Goal: Task Accomplishment & Management: Manage account settings

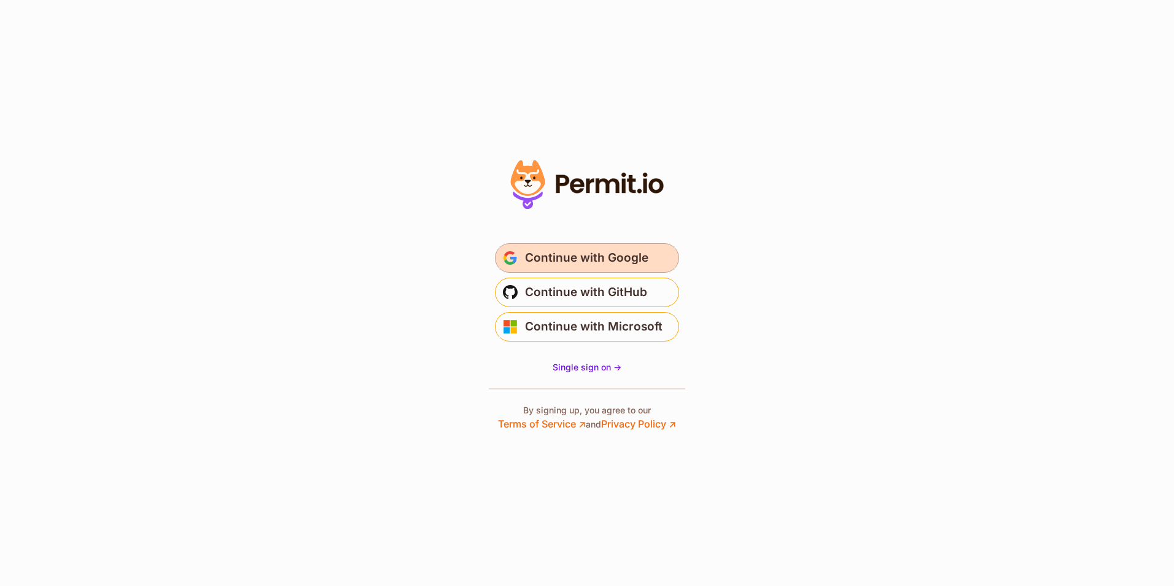
click at [586, 264] on span "Continue with Google" at bounding box center [586, 258] width 123 height 20
click at [572, 263] on span "Continue with Google" at bounding box center [586, 258] width 123 height 20
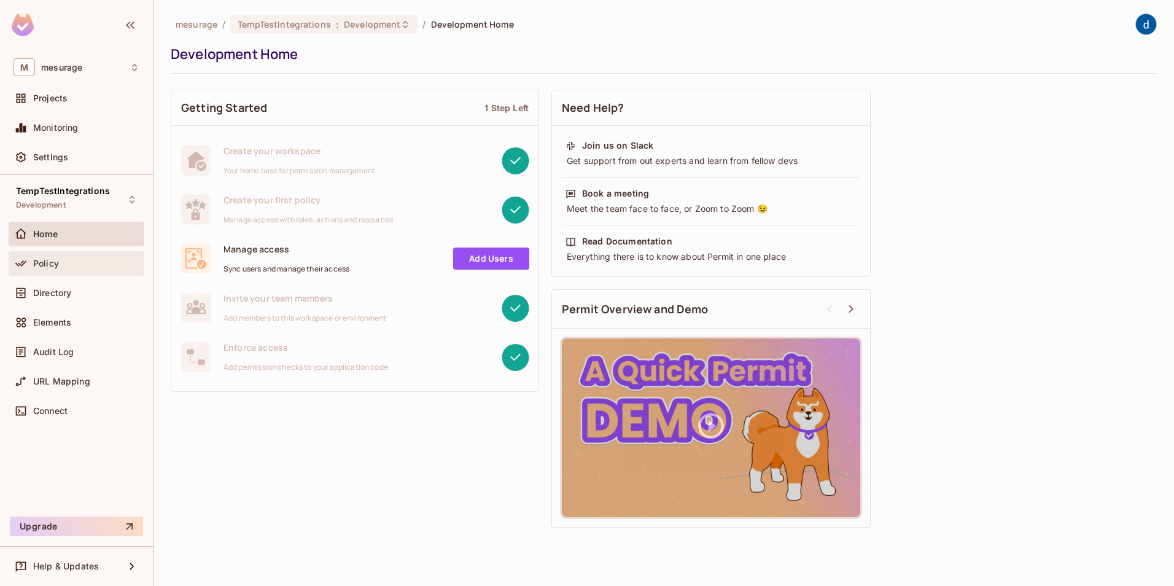
click at [62, 259] on div "Policy" at bounding box center [86, 264] width 106 height 10
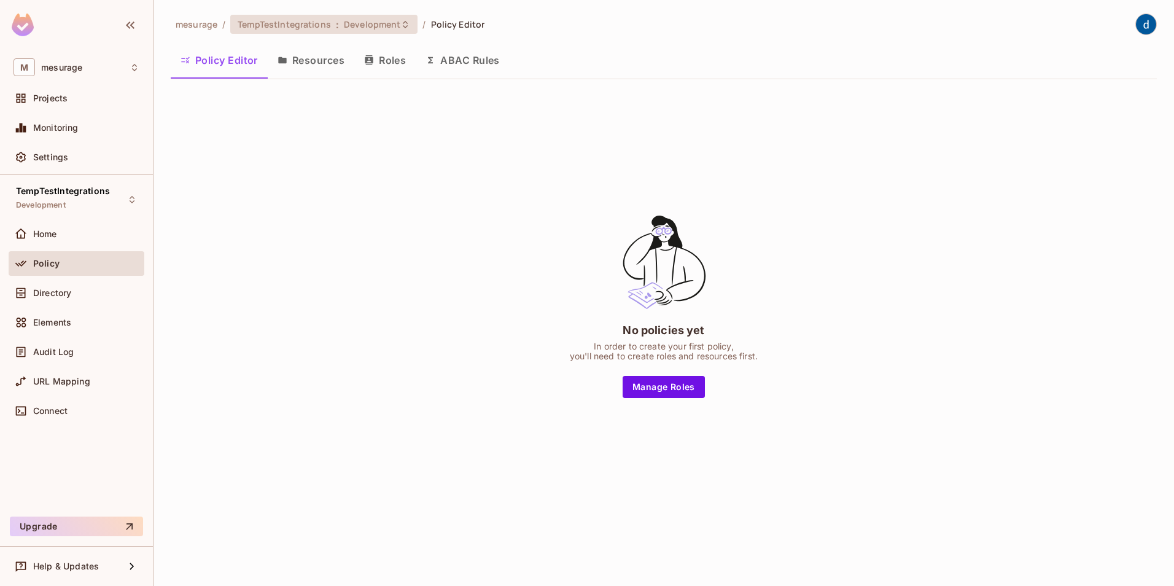
click at [306, 20] on span "TempTestIntegrations" at bounding box center [284, 24] width 93 height 12
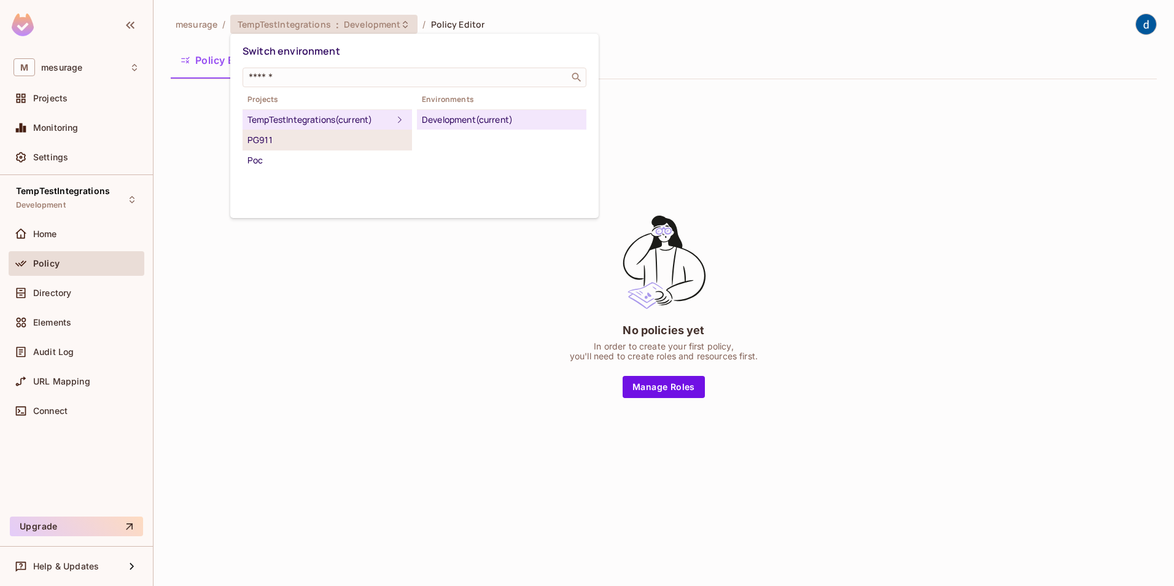
click at [287, 142] on div "PG911" at bounding box center [327, 140] width 160 height 15
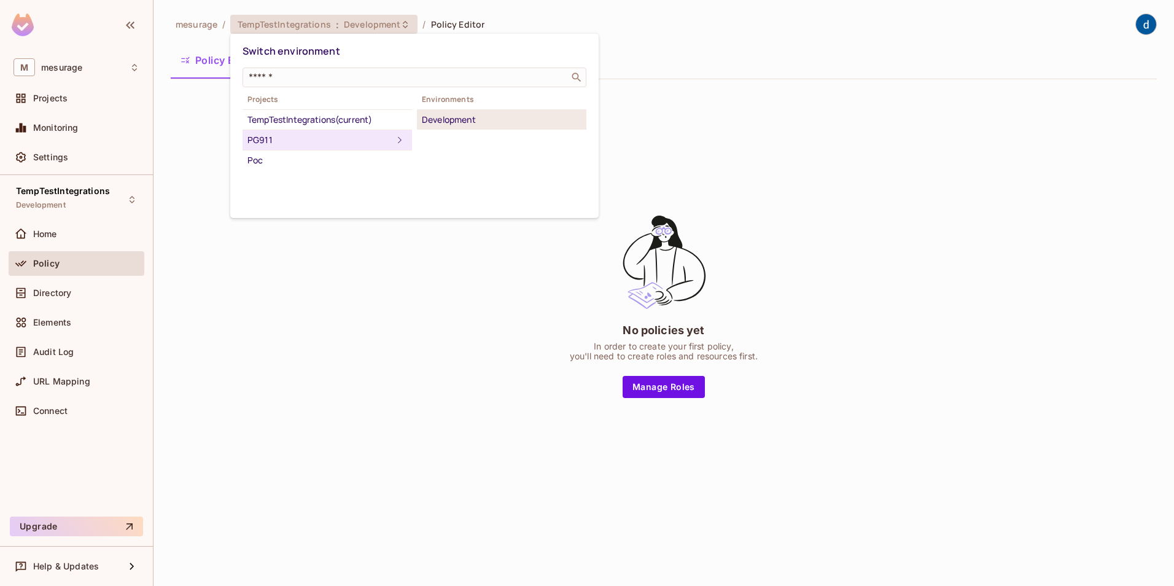
click at [472, 122] on div "Development" at bounding box center [502, 119] width 160 height 15
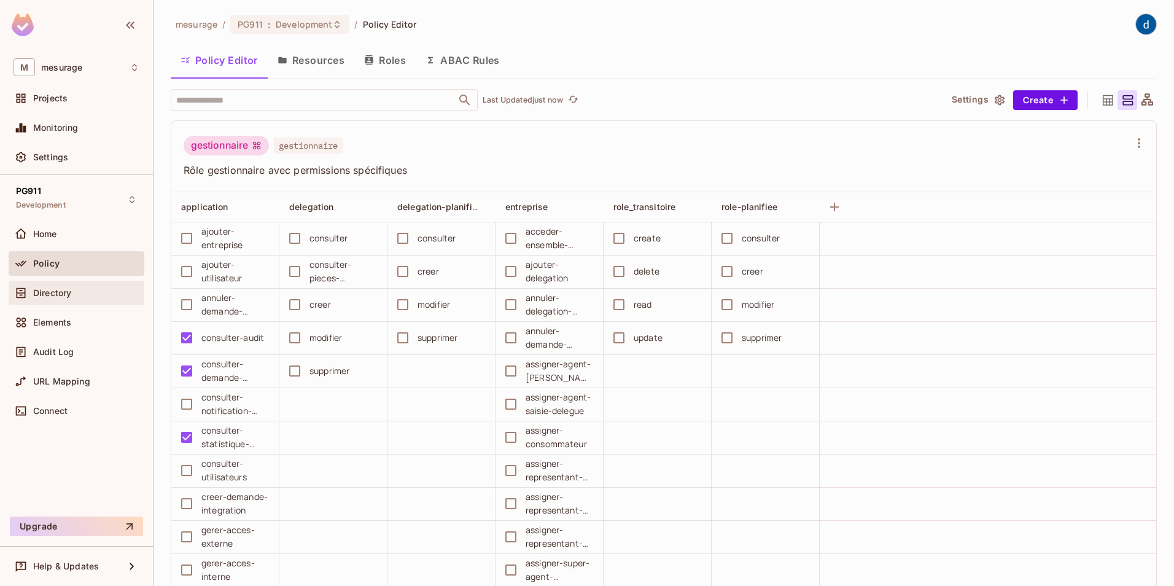
click at [88, 294] on div "Directory" at bounding box center [86, 293] width 106 height 10
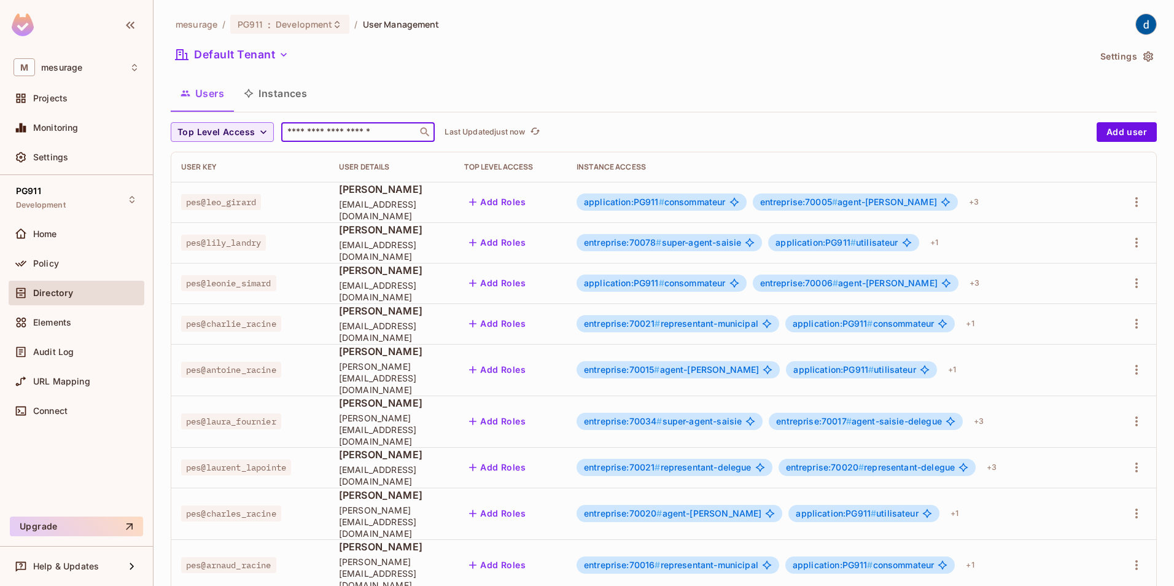
click at [321, 134] on input "text" at bounding box center [349, 132] width 129 height 12
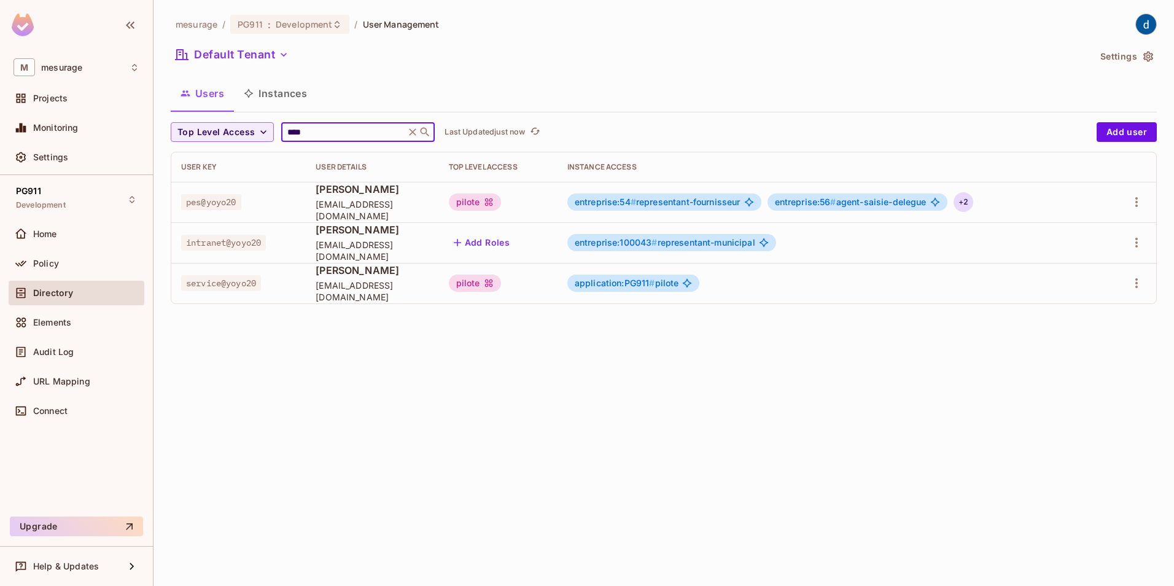
type input "****"
click at [971, 197] on div "+ 2" at bounding box center [964, 202] width 20 height 20
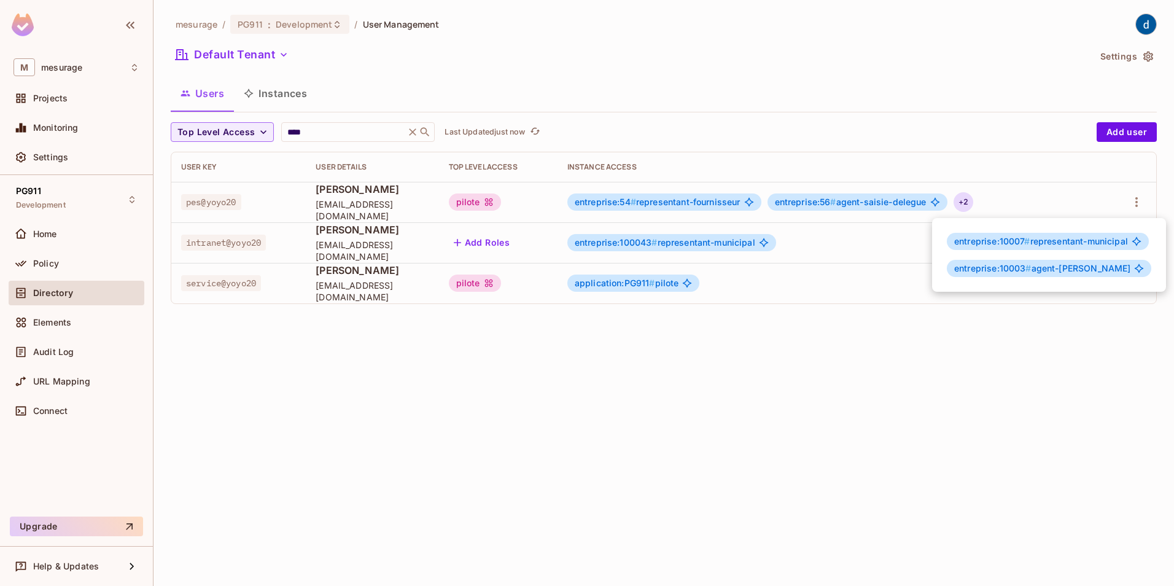
click at [286, 94] on div at bounding box center [587, 293] width 1174 height 586
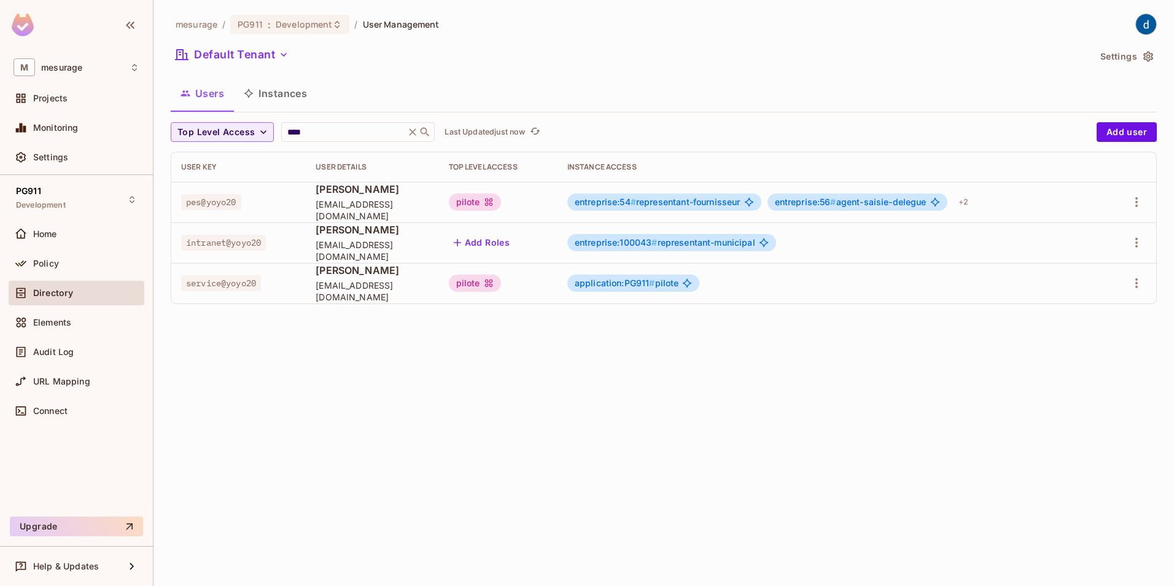
click at [285, 89] on button "Instances" at bounding box center [275, 93] width 83 height 31
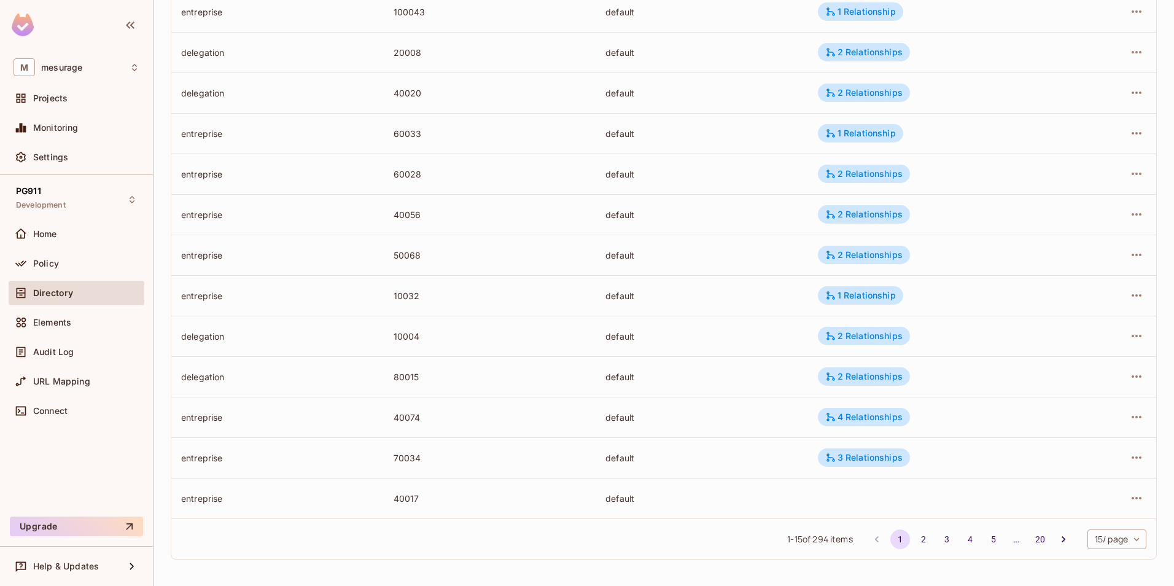
scroll to position [272, 0]
